Goal: Use online tool/utility

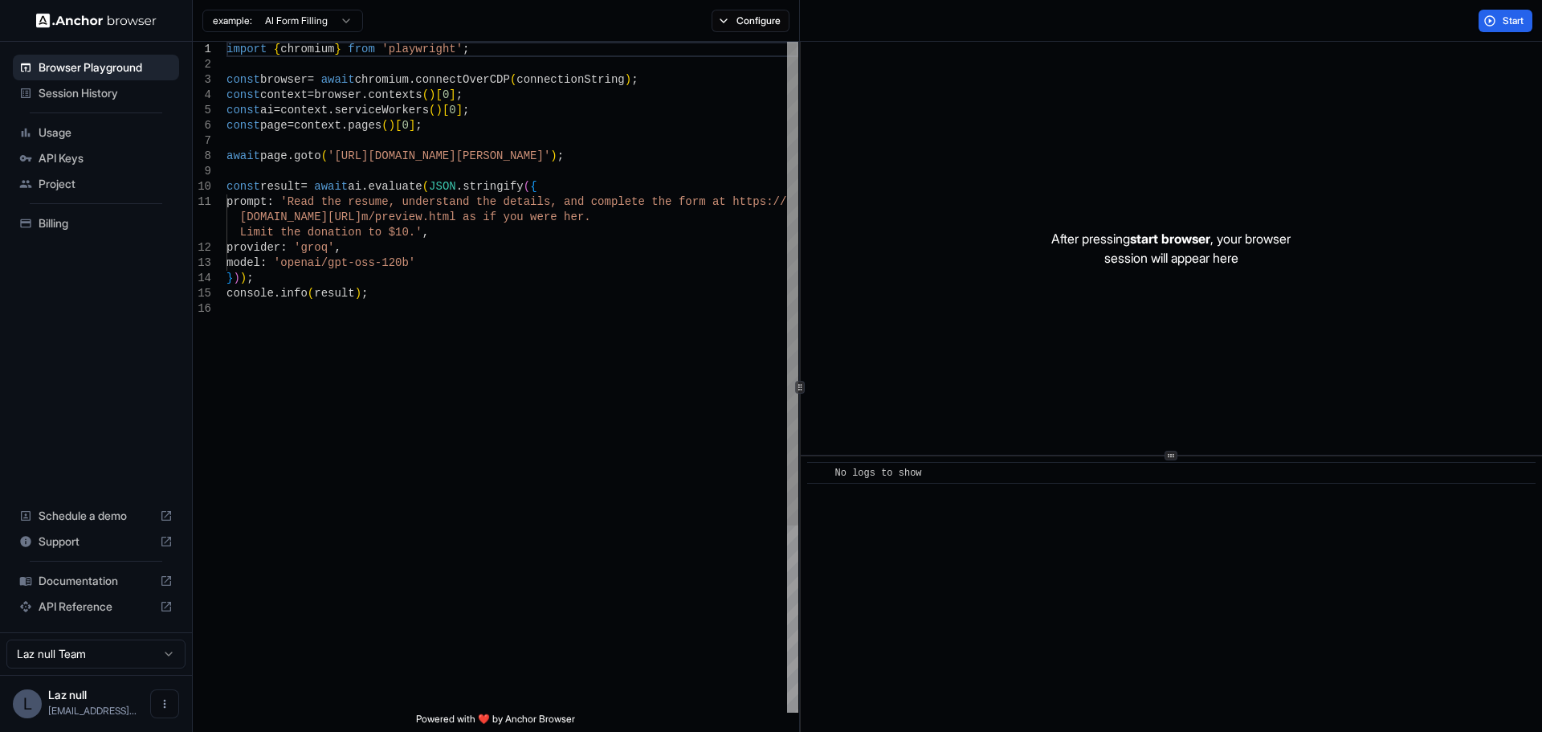
click at [453, 161] on div "import { chromium } from 'playwright' ; const browser = await chromium . connec…" at bounding box center [513, 507] width 572 height 930
click at [468, 182] on div "import { chromium } from 'playwright' ; const browser = await chromium . connec…" at bounding box center [513, 507] width 572 height 930
click at [557, 178] on div "import { chromium } from 'playwright' ; const browser = await chromium . connec…" at bounding box center [513, 507] width 572 height 930
click at [566, 156] on div "import { chromium } from 'playwright' ; const browser = await chromium . connec…" at bounding box center [513, 507] width 572 height 930
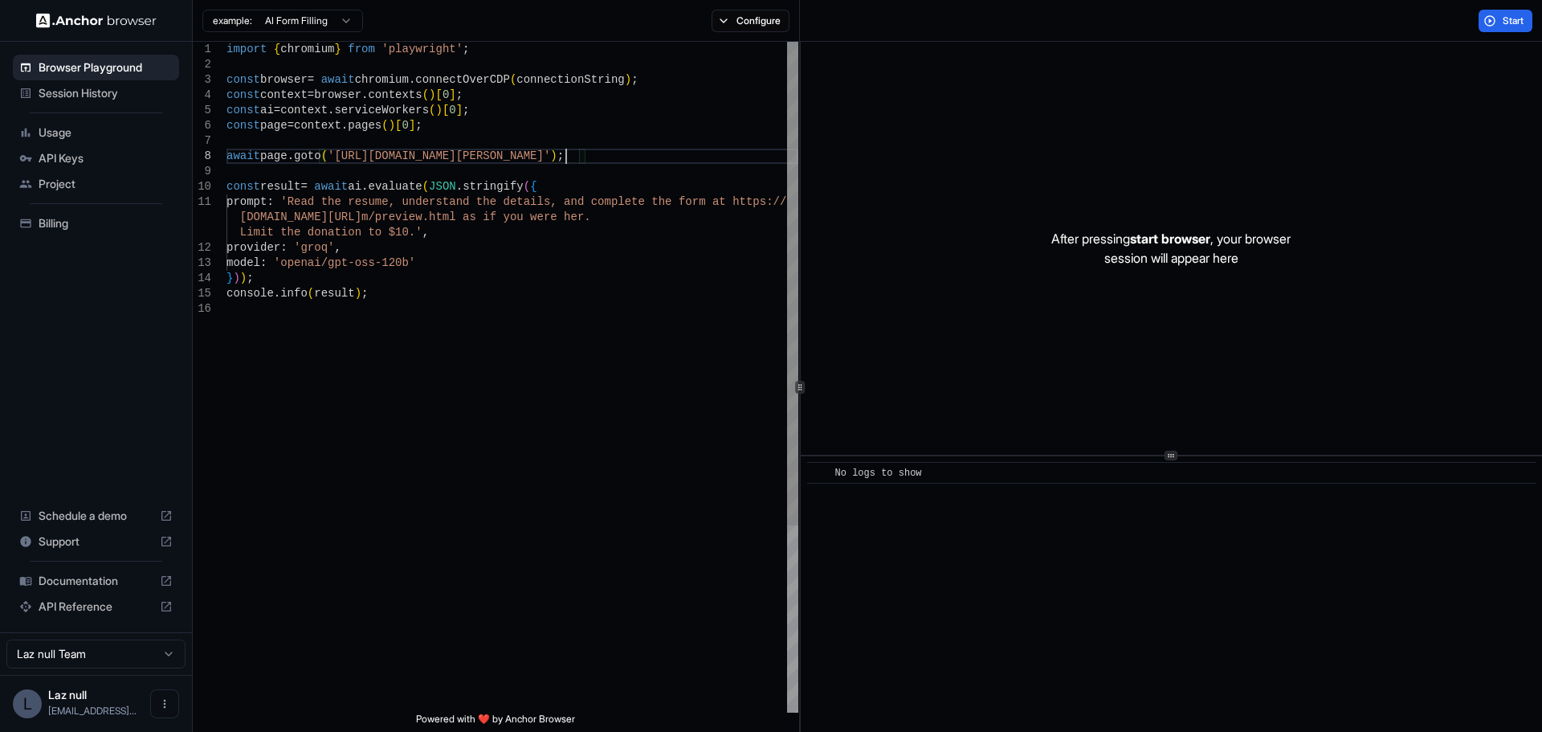
click at [587, 153] on div "import { chromium } from 'playwright' ; const browser = await chromium . connec…" at bounding box center [513, 507] width 572 height 930
click at [1489, 21] on button "Start" at bounding box center [1506, 21] width 54 height 22
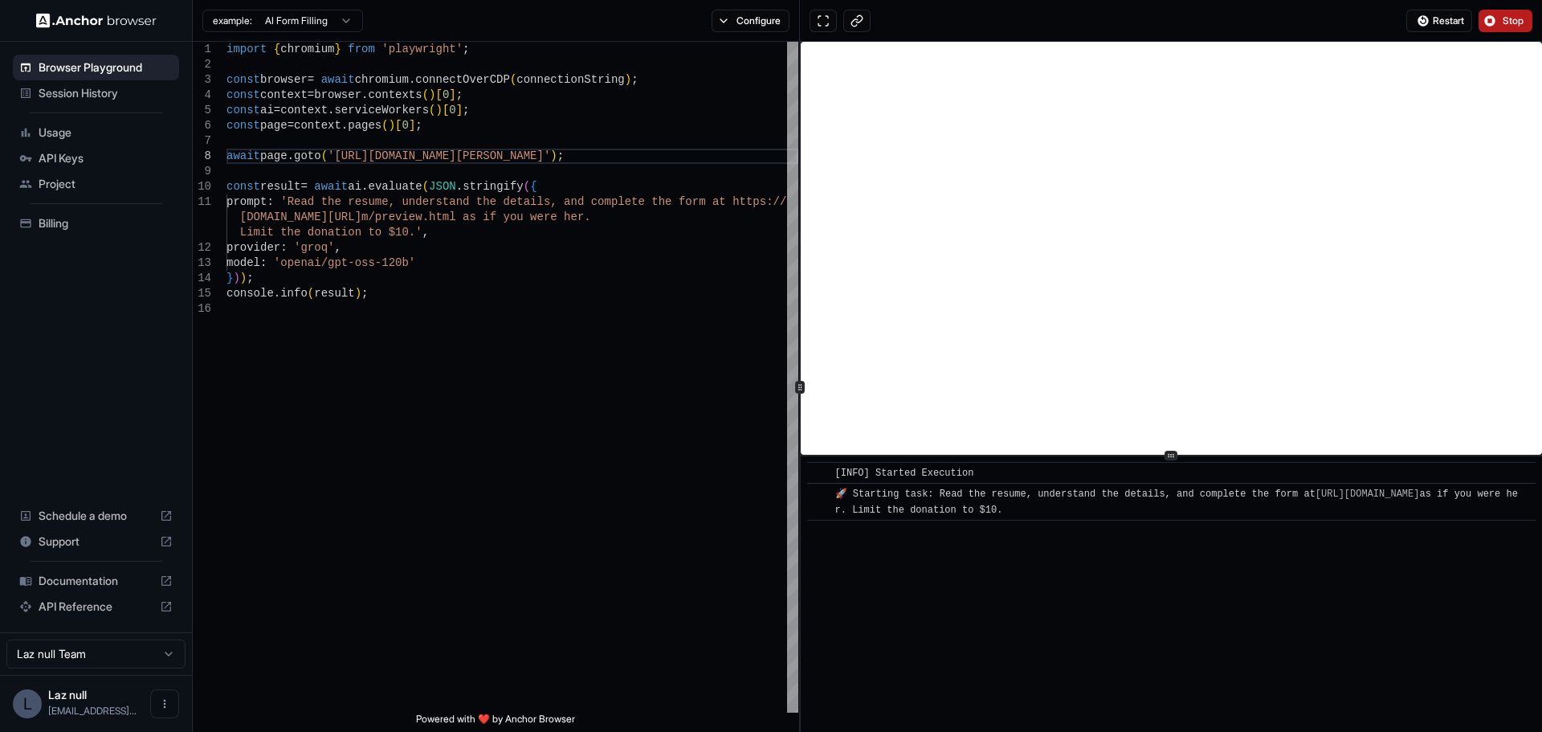
click at [1511, 15] on span "Stop" at bounding box center [1514, 20] width 22 height 13
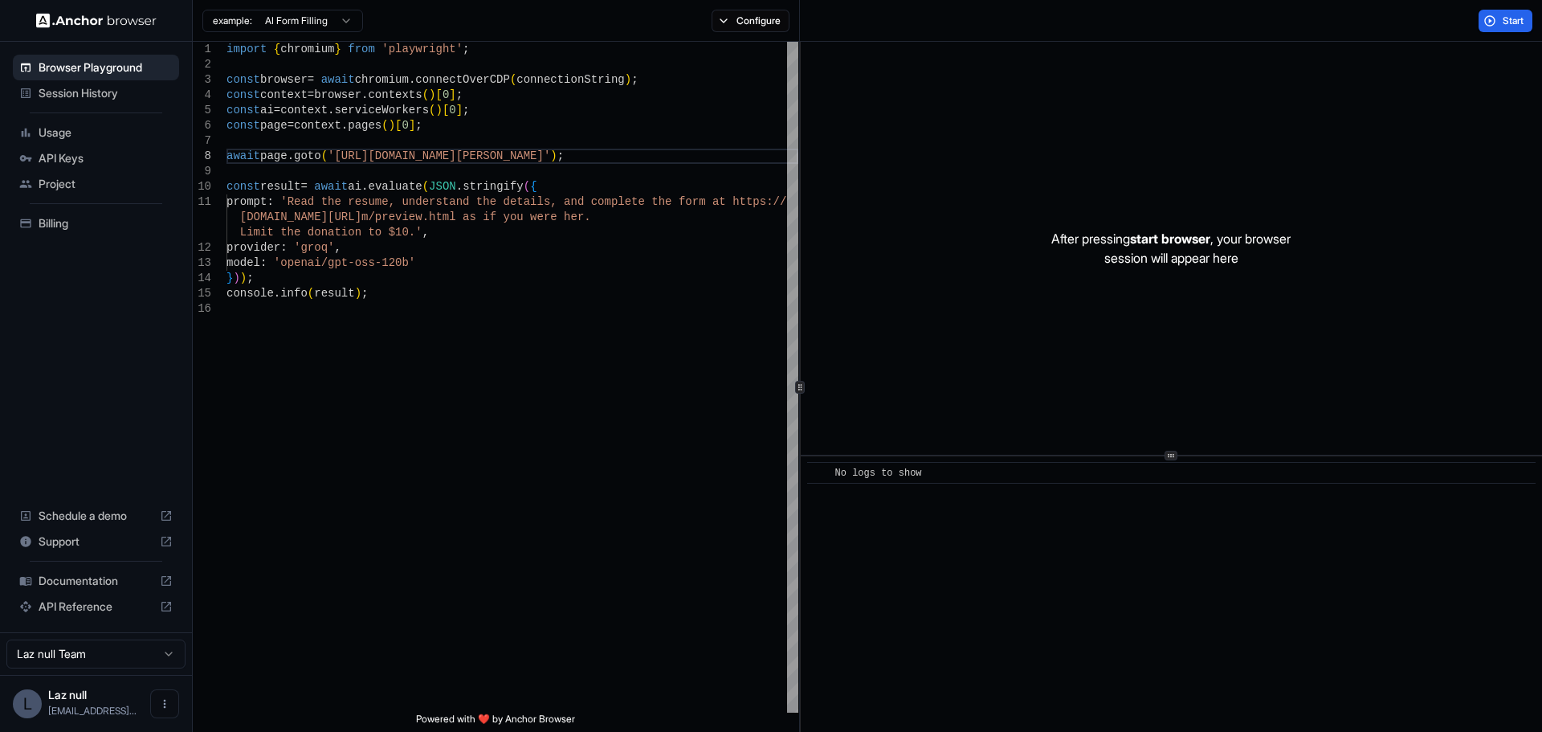
drag, startPoint x: 893, startPoint y: 472, endPoint x: 1123, endPoint y: 479, distance: 229.8
click at [1123, 479] on div "No logs to show" at bounding box center [1176, 473] width 683 height 16
click at [573, 287] on div "import { chromium } from 'playwright' ; const browser = await chromium . connec…" at bounding box center [513, 507] width 572 height 930
type textarea "**********"
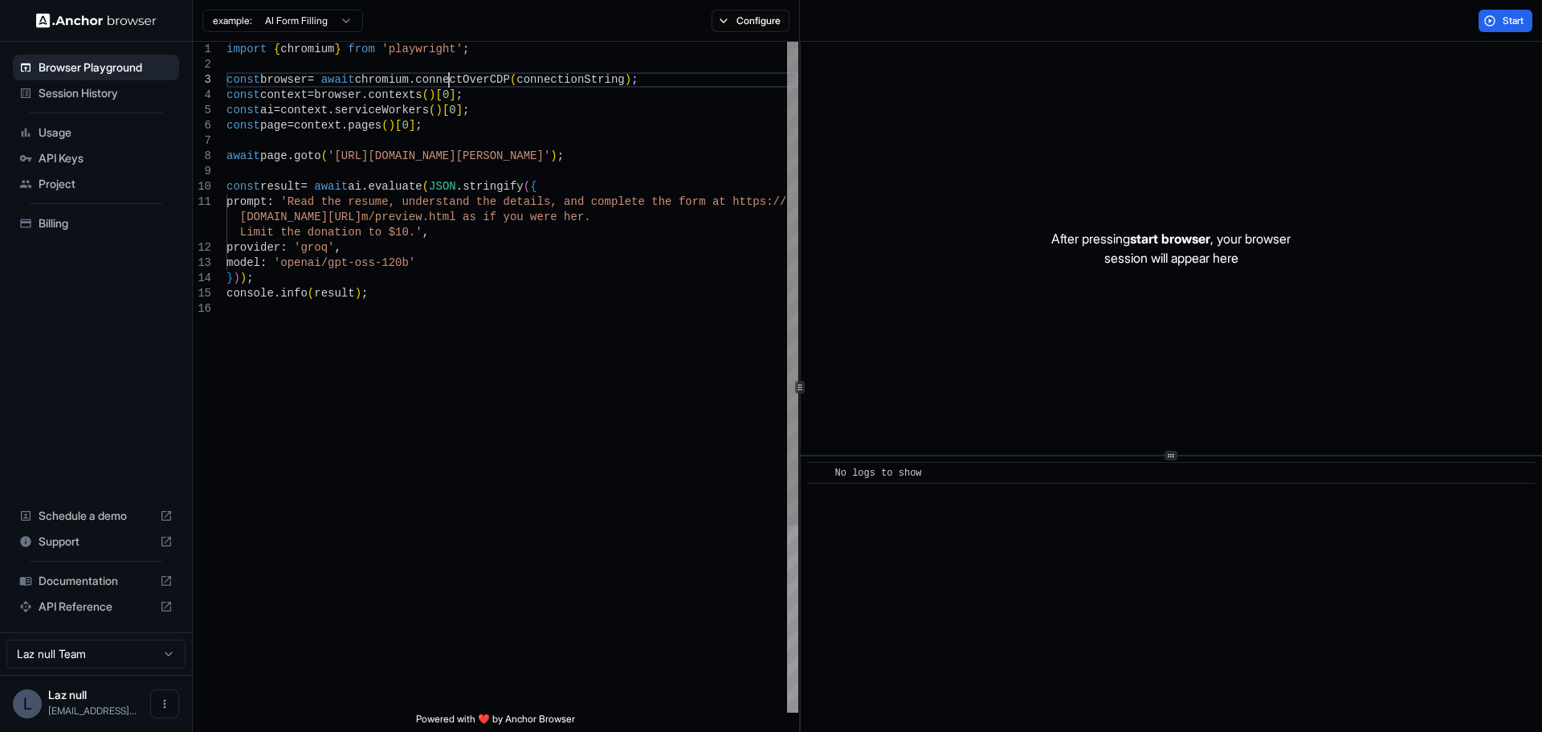
click at [448, 76] on div "import { chromium } from 'playwright' ; const browser = await chromium . connec…" at bounding box center [513, 507] width 572 height 930
click at [447, 75] on div "import { chromium } from 'playwright' ; const browser = await chromium . connec…" at bounding box center [513, 507] width 572 height 930
click at [487, 63] on div "import { chromium } from 'playwright' ; const browser = await chromium . connec…" at bounding box center [513, 507] width 572 height 930
click at [500, 51] on div "import { chromium } from 'playwright' ; const browser = await chromium . connec…" at bounding box center [513, 507] width 572 height 930
click at [141, 98] on span "Session History" at bounding box center [106, 93] width 134 height 16
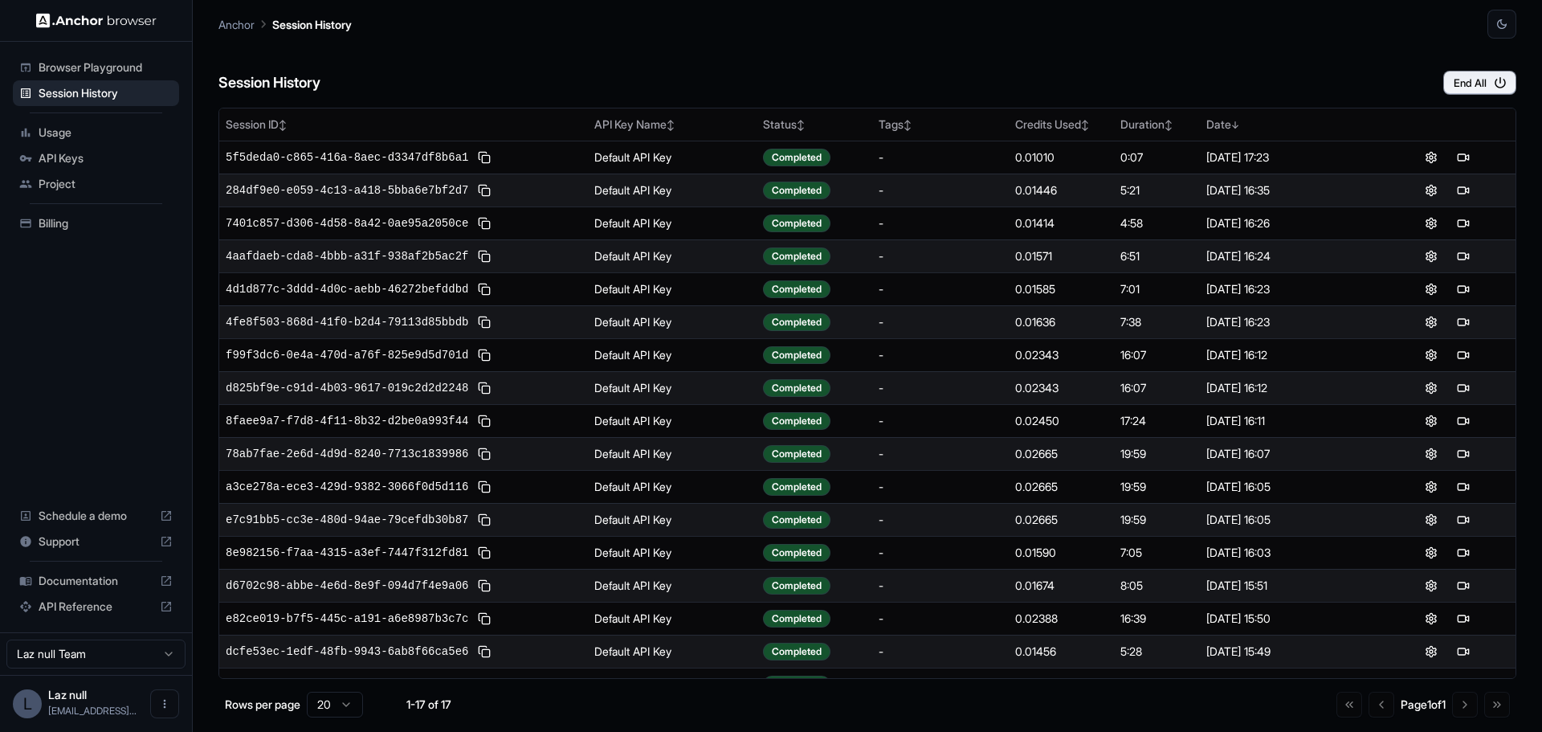
click at [148, 74] on span "Browser Playground" at bounding box center [106, 67] width 134 height 16
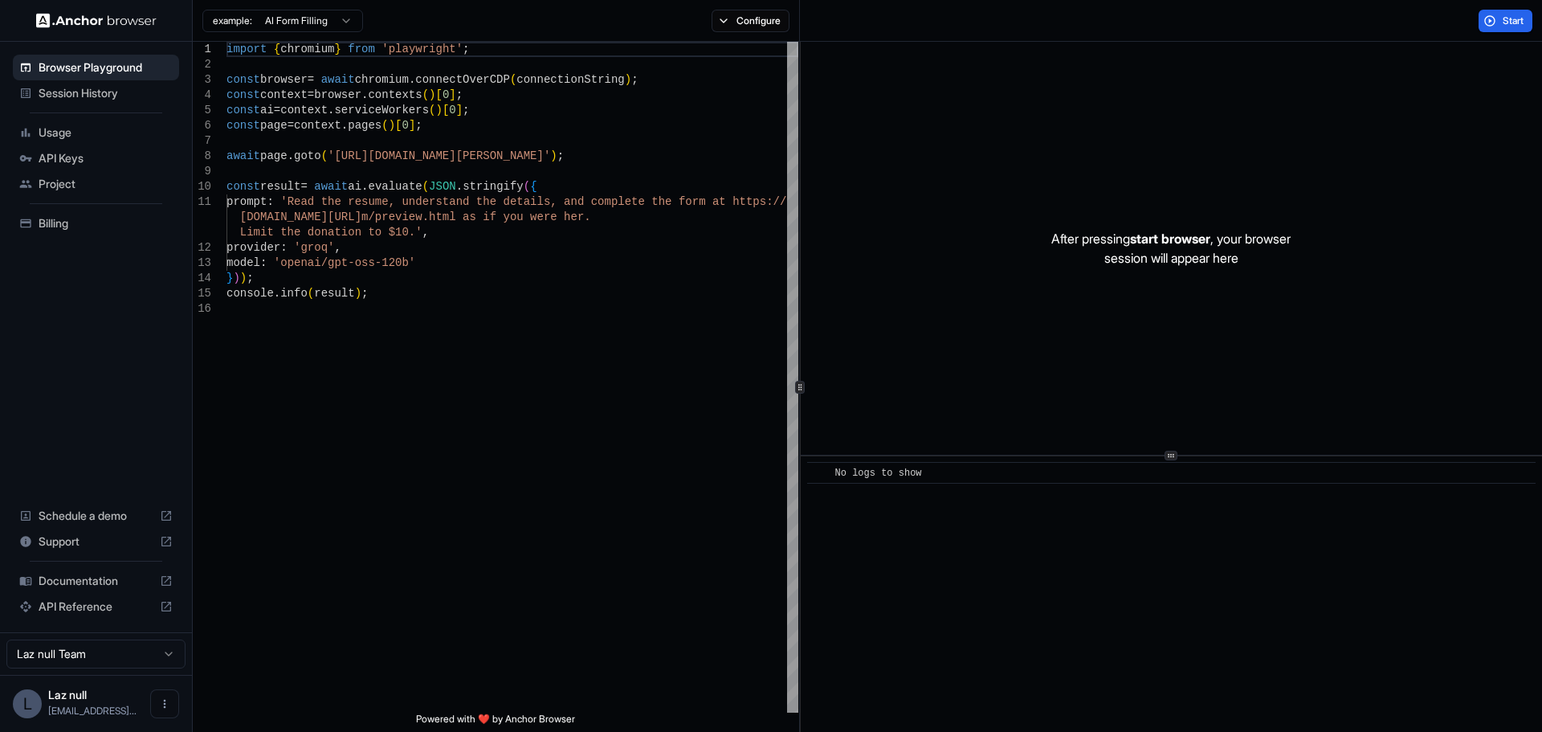
click at [157, 573] on div "Documentation" at bounding box center [96, 581] width 166 height 26
click at [104, 89] on span "Session History" at bounding box center [106, 93] width 134 height 16
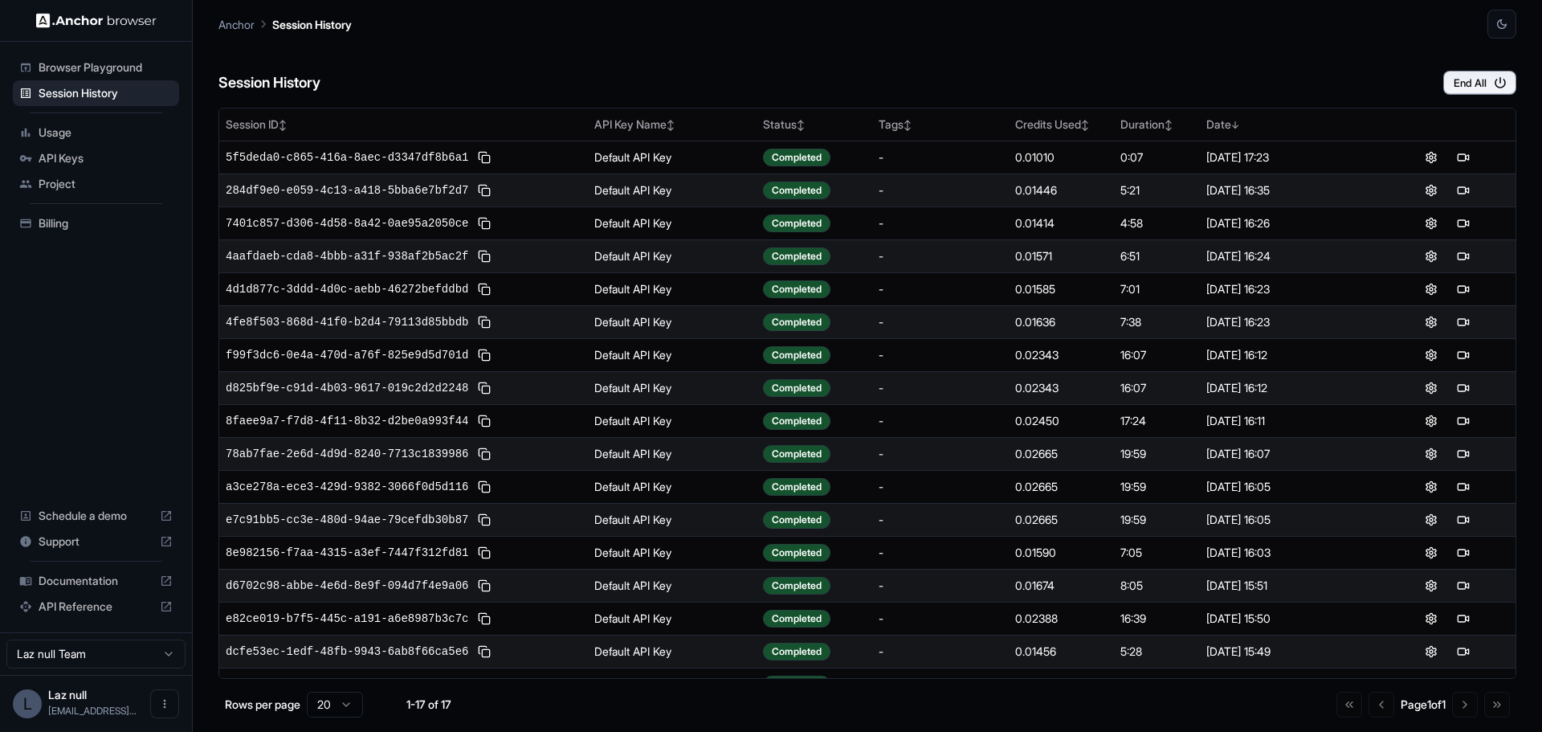
click at [1096, 72] on div "Session History End All" at bounding box center [867, 67] width 1298 height 56
